Goal: Check status: Check status

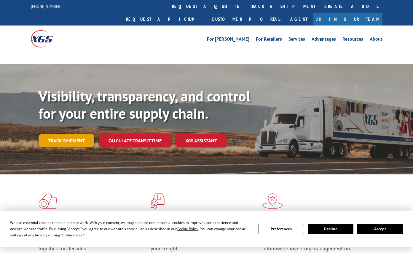
click at [62, 134] on link "Track shipment" at bounding box center [67, 140] width 56 height 12
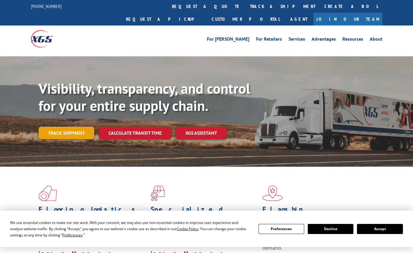
click at [62, 126] on link "Track shipment" at bounding box center [67, 132] width 56 height 12
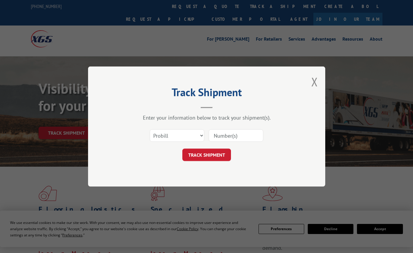
click at [239, 139] on input at bounding box center [235, 135] width 54 height 12
paste input "16678026"
type input "16678026"
click at [200, 156] on button "TRACK SHIPMENT" at bounding box center [206, 154] width 49 height 12
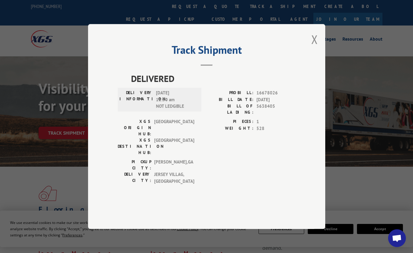
click at [22, 122] on div "Track Shipment DELIVERED DELIVERY INFORMATION: [DATE] 11:30 am NOT LEDGIBLE PRO…" at bounding box center [206, 126] width 413 height 253
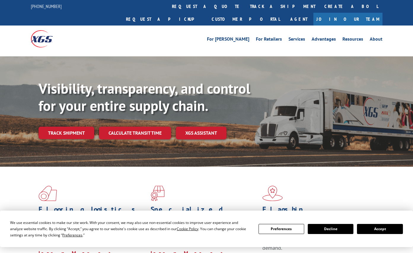
click at [64, 126] on link "Track shipment" at bounding box center [67, 132] width 56 height 12
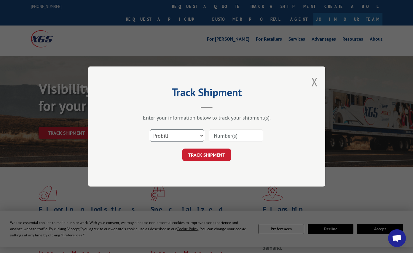
click at [183, 134] on select "Select category... Probill BOL PO" at bounding box center [177, 135] width 54 height 12
select select "po"
click at [150, 129] on select "Select category... Probill BOL PO" at bounding box center [177, 135] width 54 height 12
click at [229, 134] on input at bounding box center [235, 135] width 54 height 12
type input "24522020"
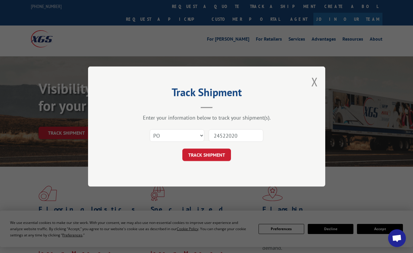
click at [182, 148] on button "TRACK SHIPMENT" at bounding box center [206, 154] width 49 height 12
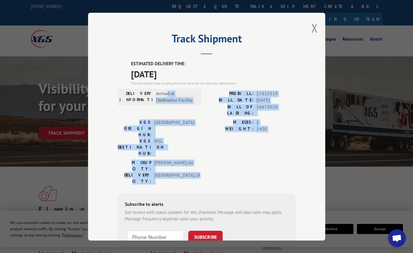
drag, startPoint x: 191, startPoint y: 145, endPoint x: 141, endPoint y: 82, distance: 80.9
click at [162, 91] on div "ESTIMATED DELIVERY TIME: 10/06/2025 The estimated time is using the time zone f…" at bounding box center [207, 166] width 178 height 213
click at [215, 159] on div "PICKUP CITY: CALHOUN , GA DELIVERY CITY: CRESCENT CITY , CA" at bounding box center [207, 173] width 178 height 28
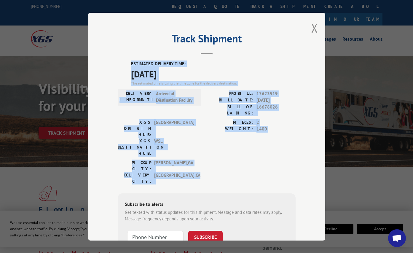
drag, startPoint x: 189, startPoint y: 146, endPoint x: 125, endPoint y: 57, distance: 110.1
click at [125, 57] on div "Track Shipment ESTIMATED DELIVERY TIME: 10/06/2025 The estimated time is using …" at bounding box center [206, 126] width 237 height 227
copy div "ESTIMATED DELIVERY TIME: 10/06/2025 The estimated time is using the time zone f…"
